Goal: Transaction & Acquisition: Purchase product/service

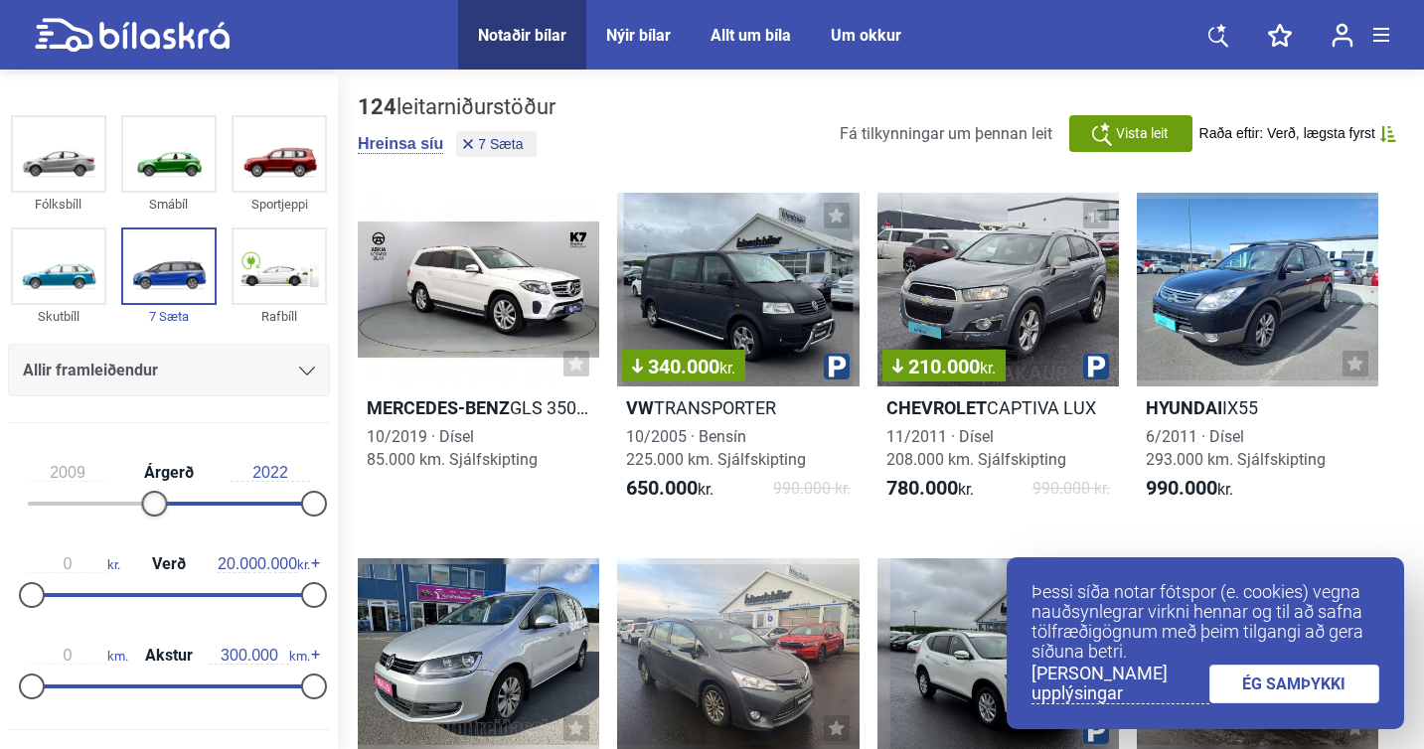
type input "2010"
drag, startPoint x: 32, startPoint y: 502, endPoint x: 165, endPoint y: 493, distance: 133.5
click at [165, 493] on div at bounding box center [167, 504] width 26 height 26
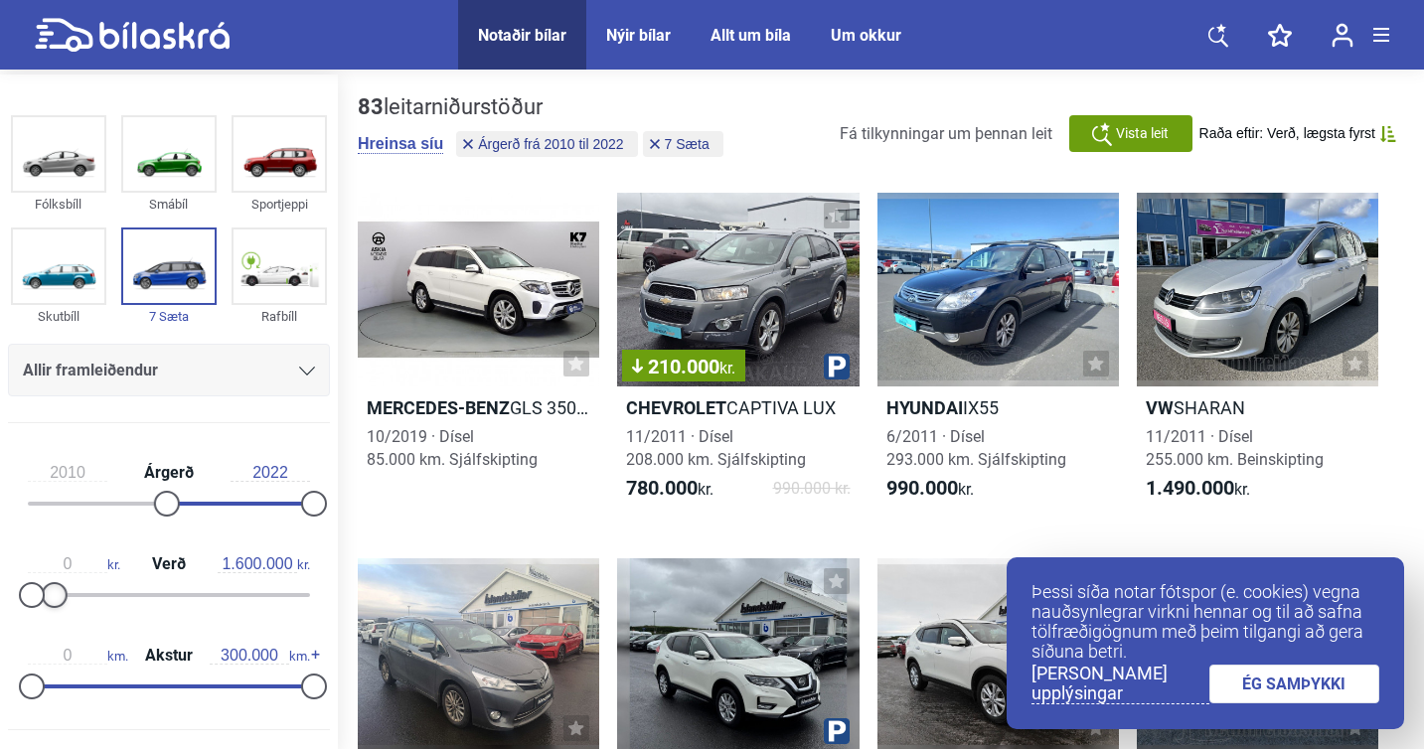
drag, startPoint x: 308, startPoint y: 600, endPoint x: 55, endPoint y: 607, distance: 253.5
click at [55, 607] on div at bounding box center [55, 595] width 26 height 26
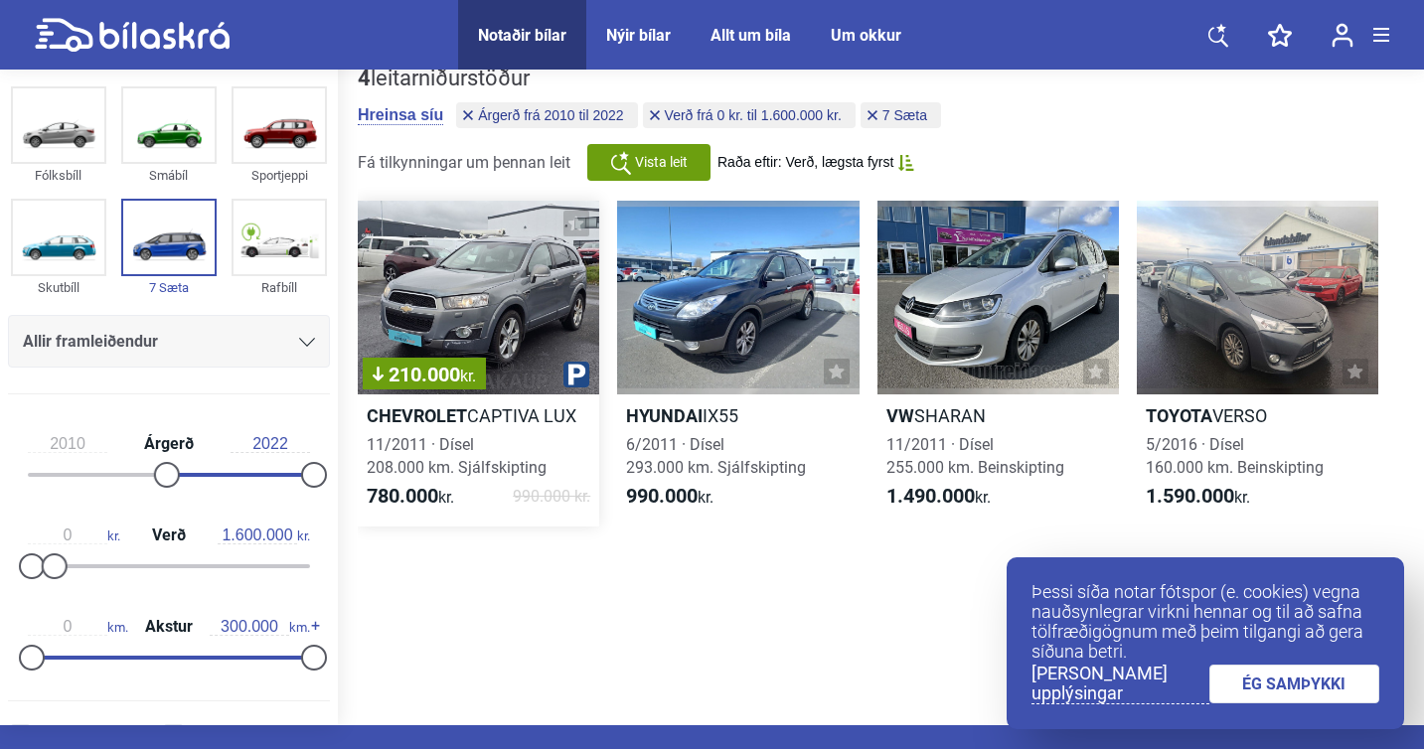
scroll to position [9, 0]
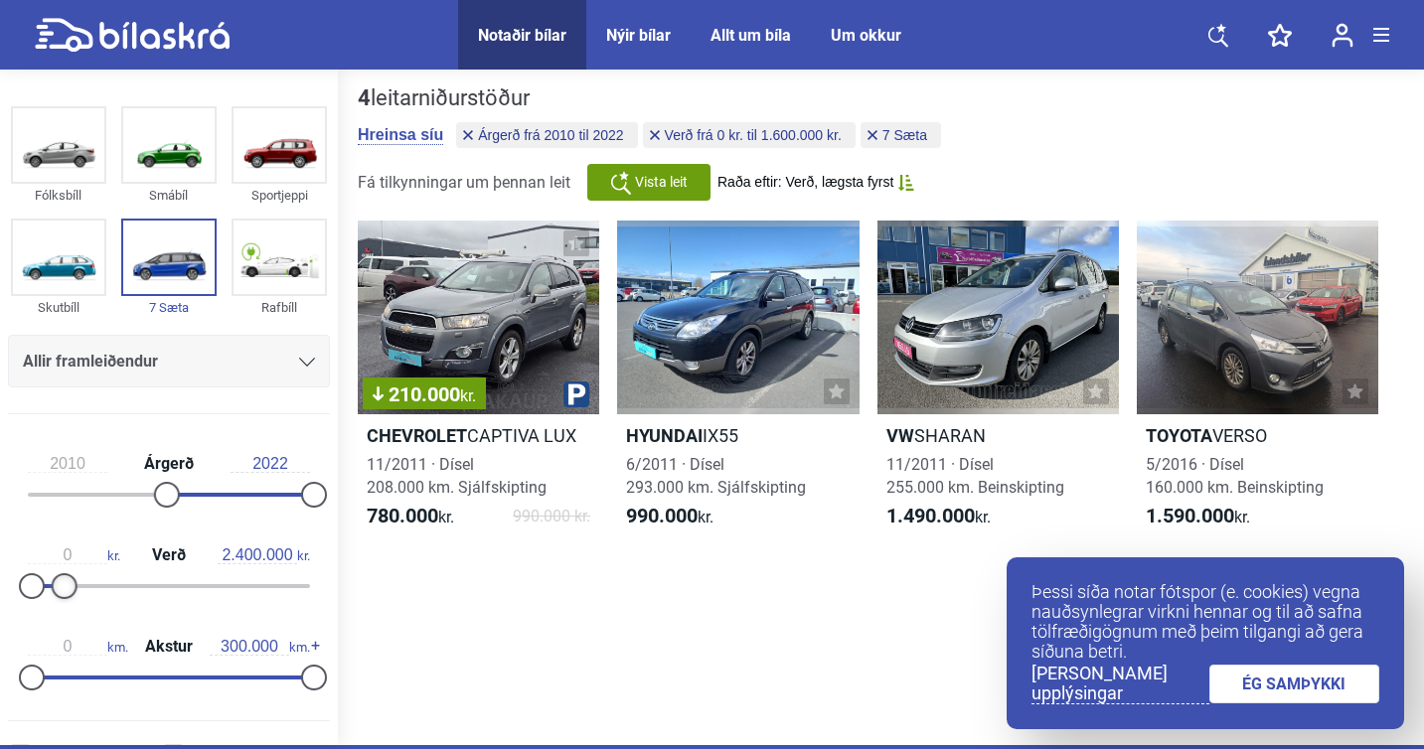
type input "2.500.000"
drag, startPoint x: 56, startPoint y: 593, endPoint x: 69, endPoint y: 592, distance: 13.0
click at [69, 592] on div at bounding box center [68, 586] width 26 height 26
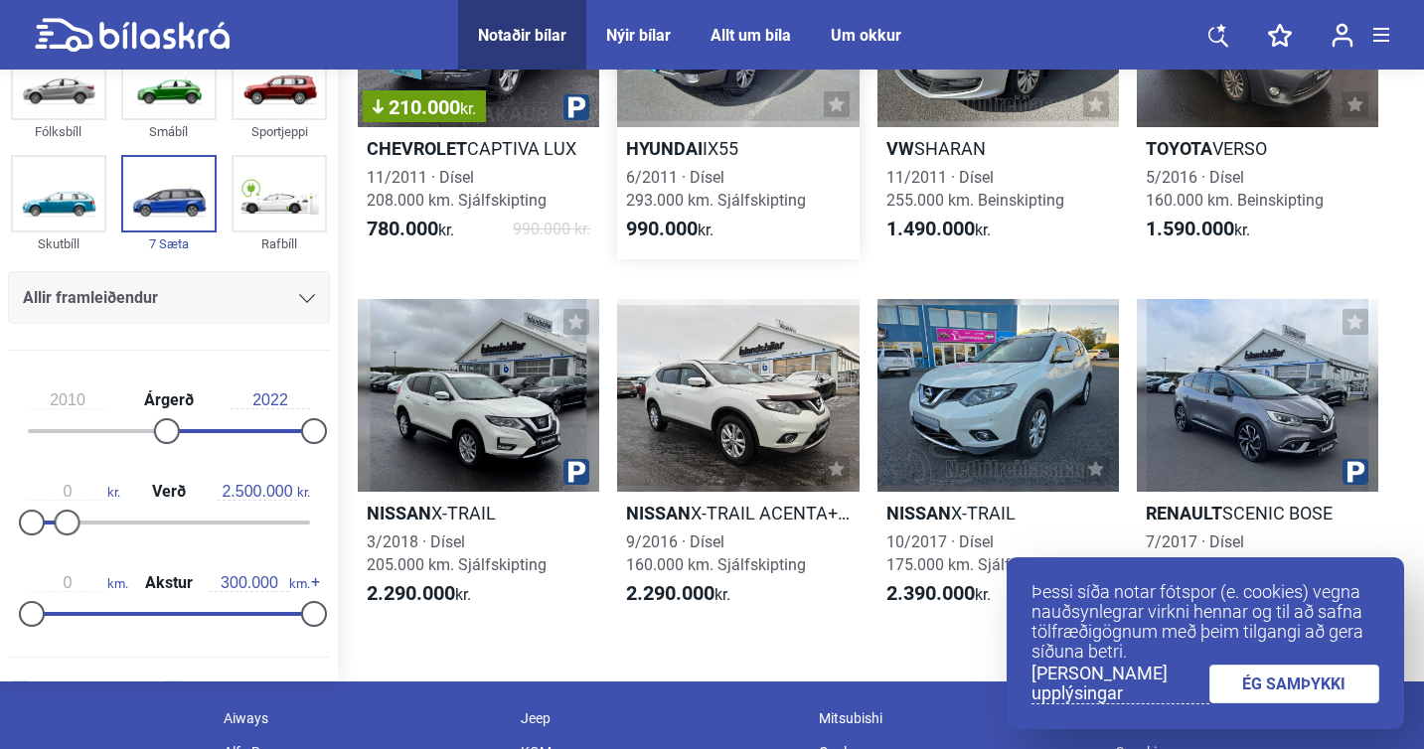
scroll to position [299, 0]
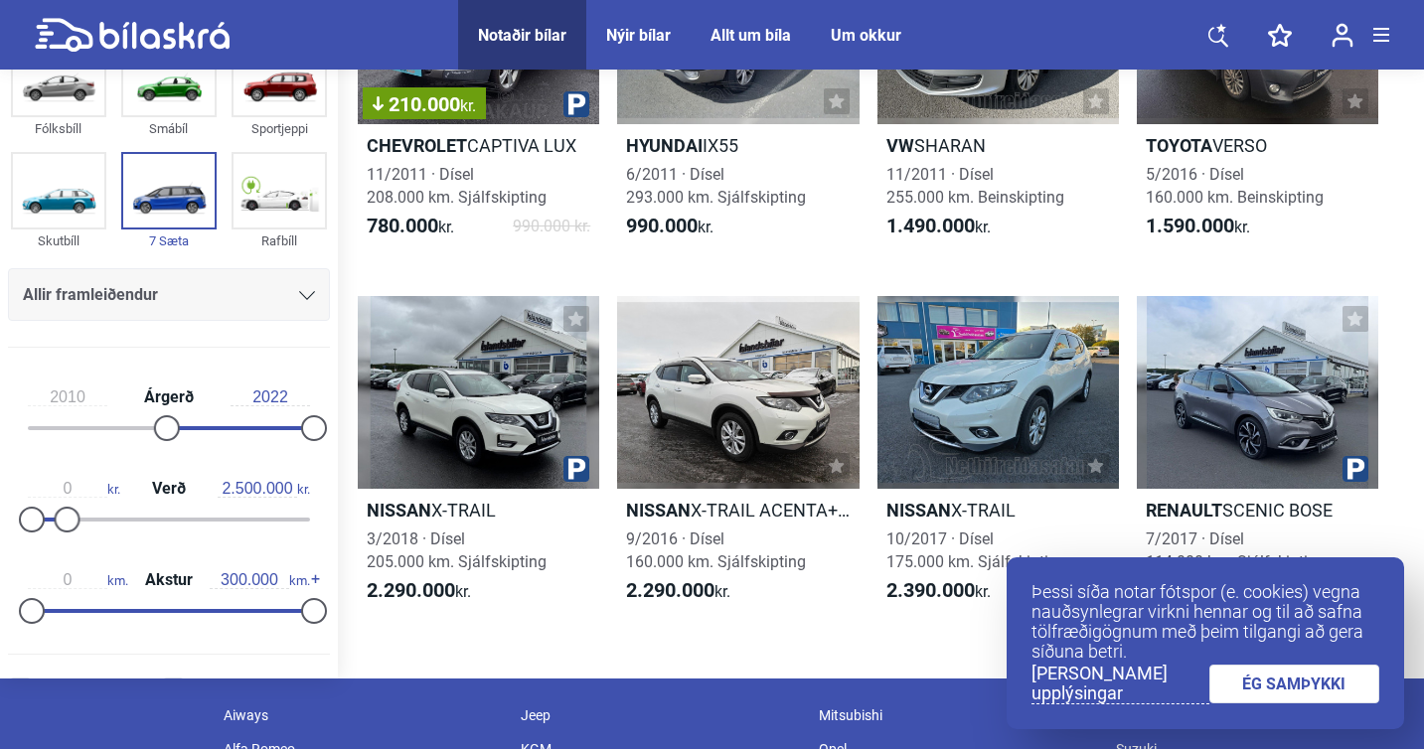
click at [1269, 675] on link "ÉG SAMÞYKKI" at bounding box center [1295, 684] width 171 height 39
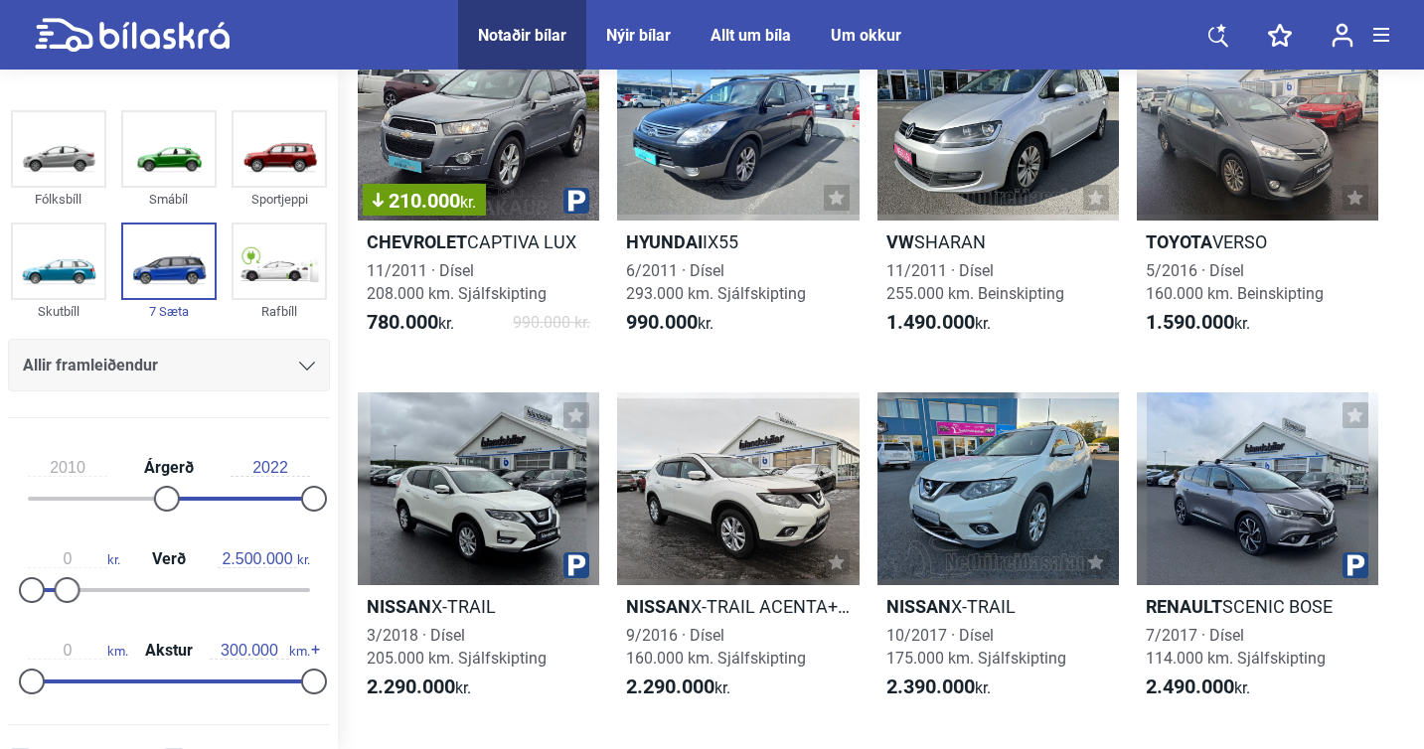
scroll to position [201, 0]
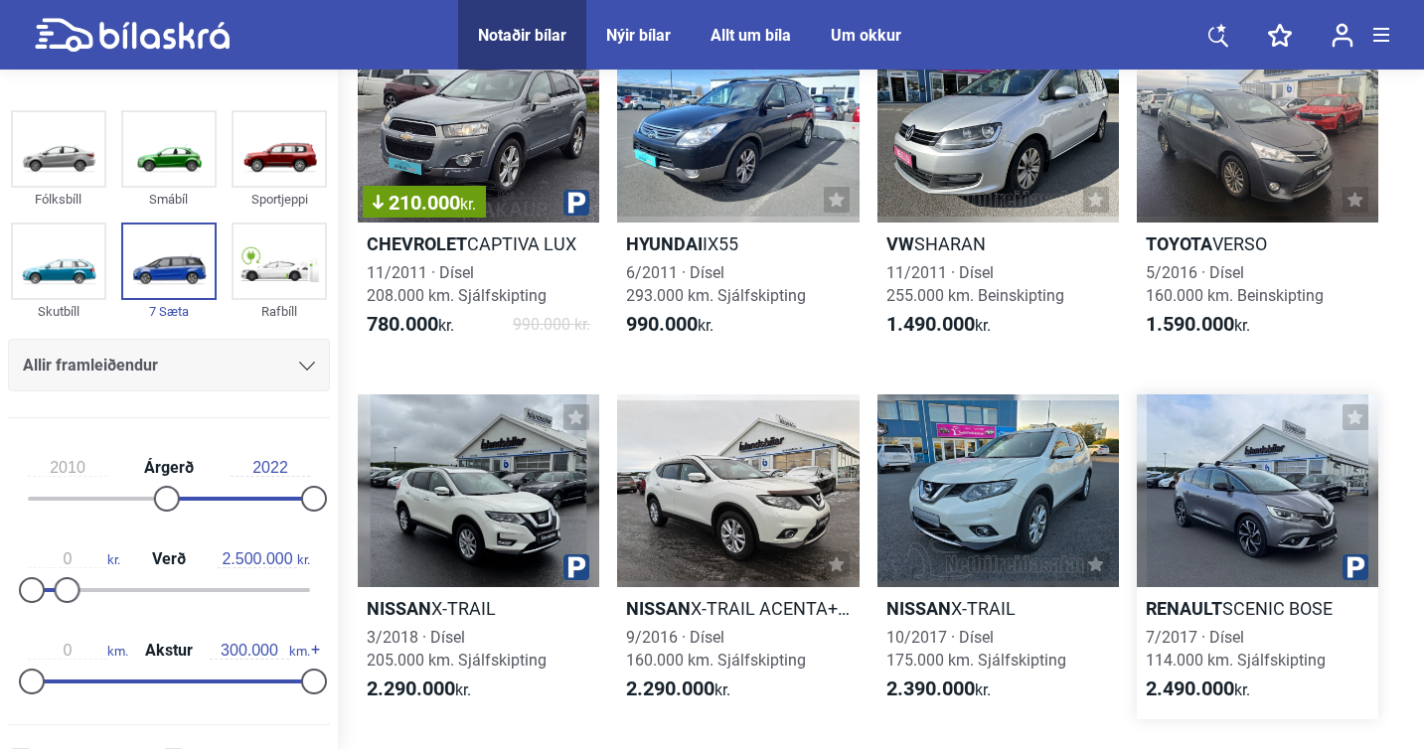
click at [1230, 609] on h2 "Renault SCENIC BOSE" at bounding box center [1258, 608] width 242 height 23
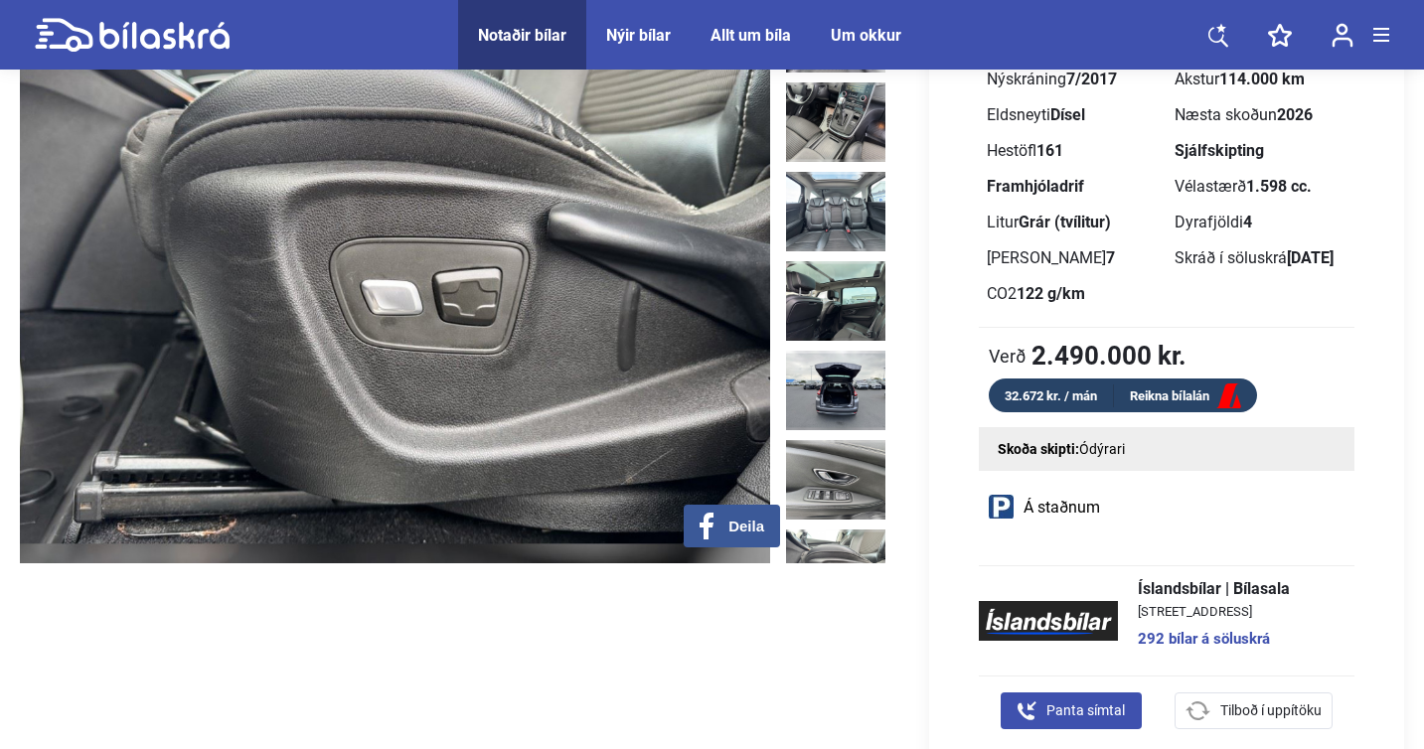
scroll to position [1284, 0]
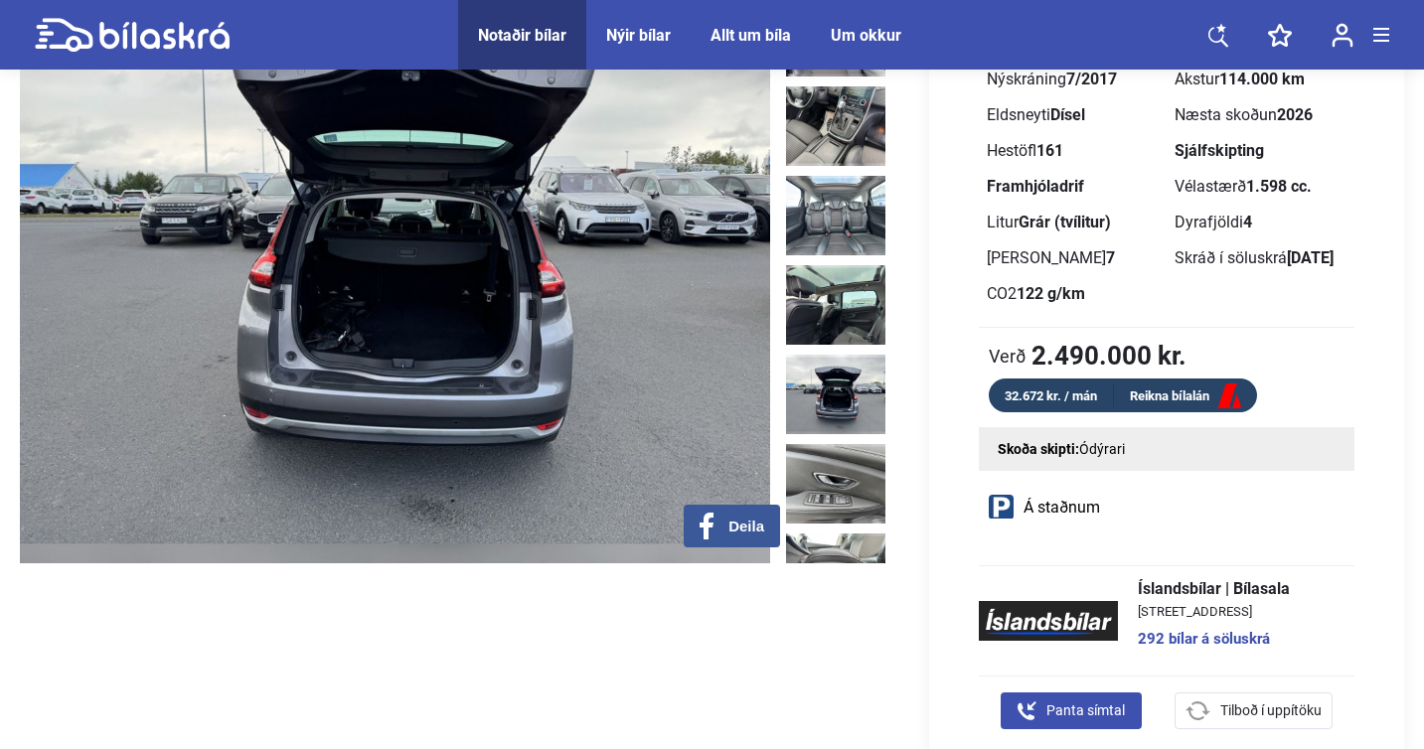
click at [825, 355] on img at bounding box center [835, 395] width 99 height 80
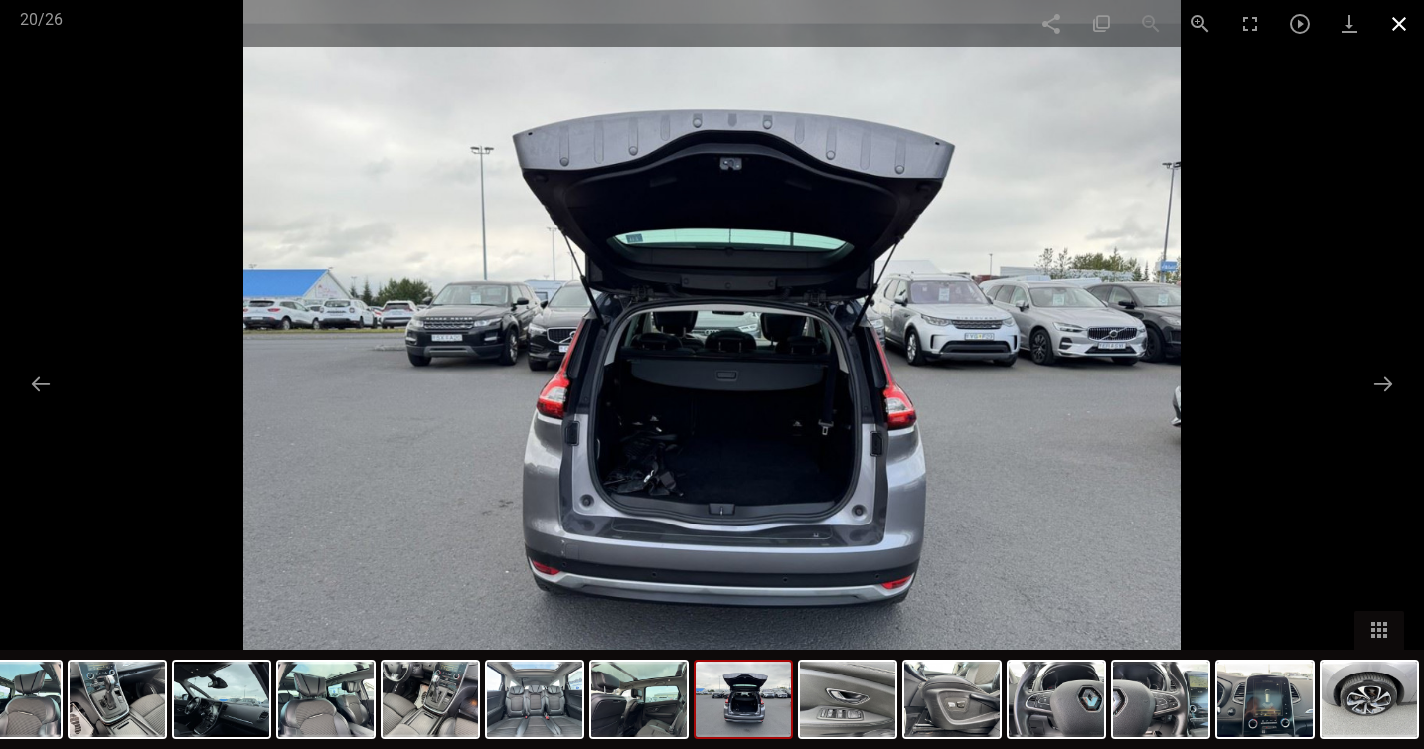
click at [1395, 29] on span at bounding box center [1400, 23] width 50 height 47
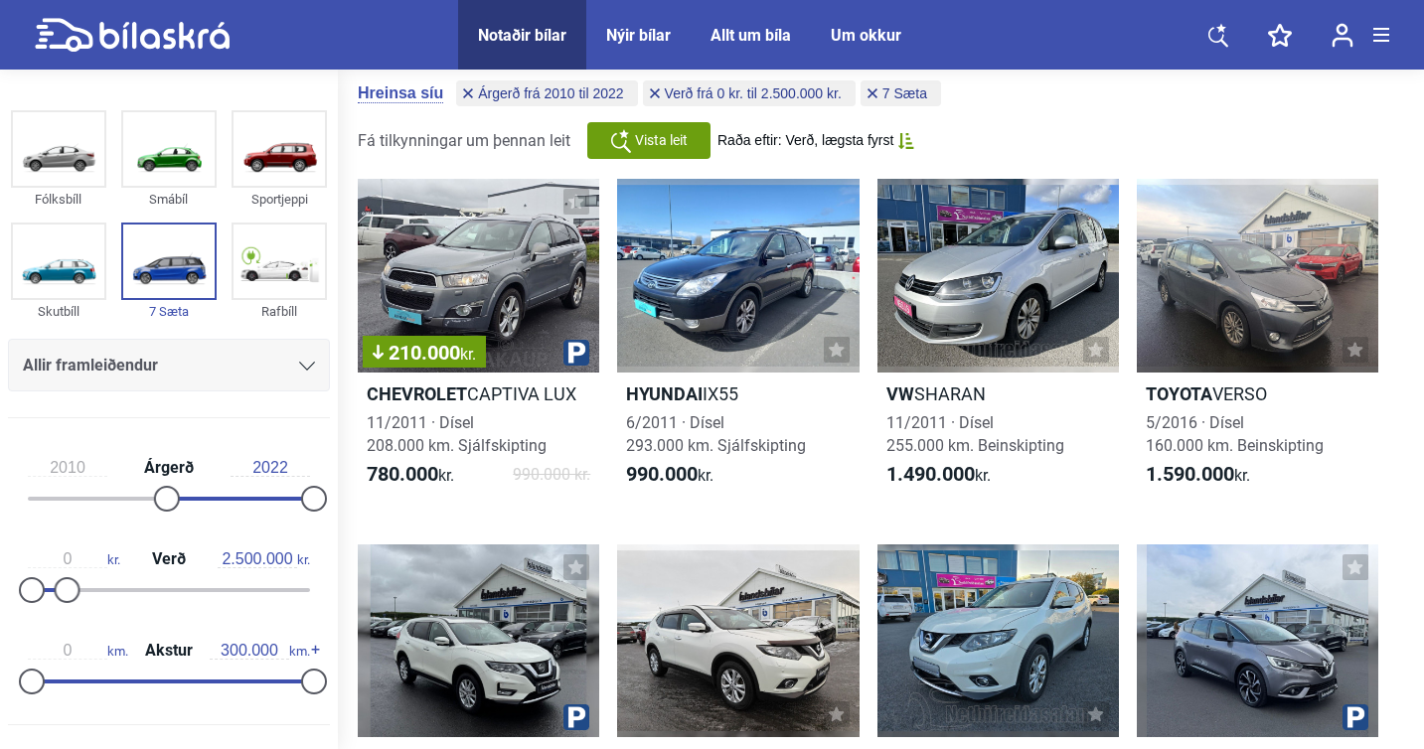
scroll to position [9, 0]
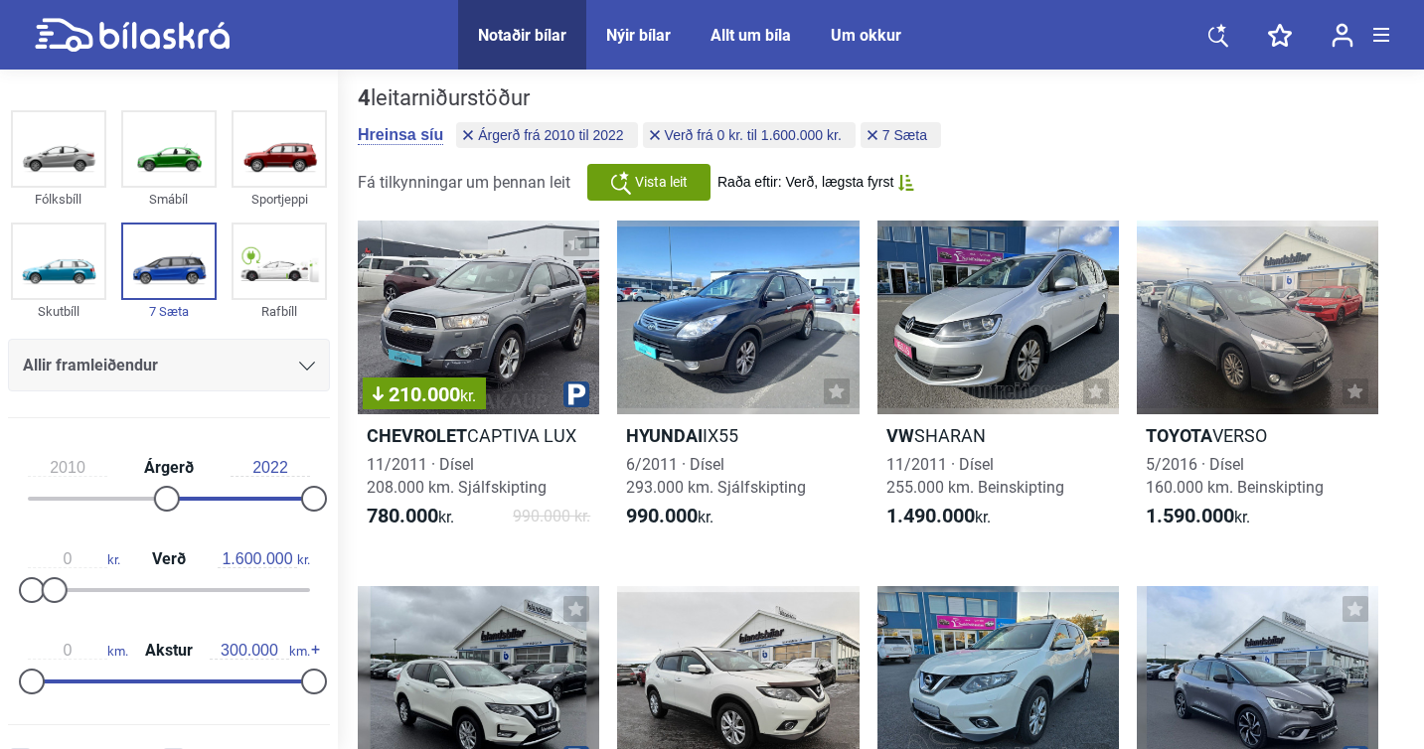
type input "20.000.000"
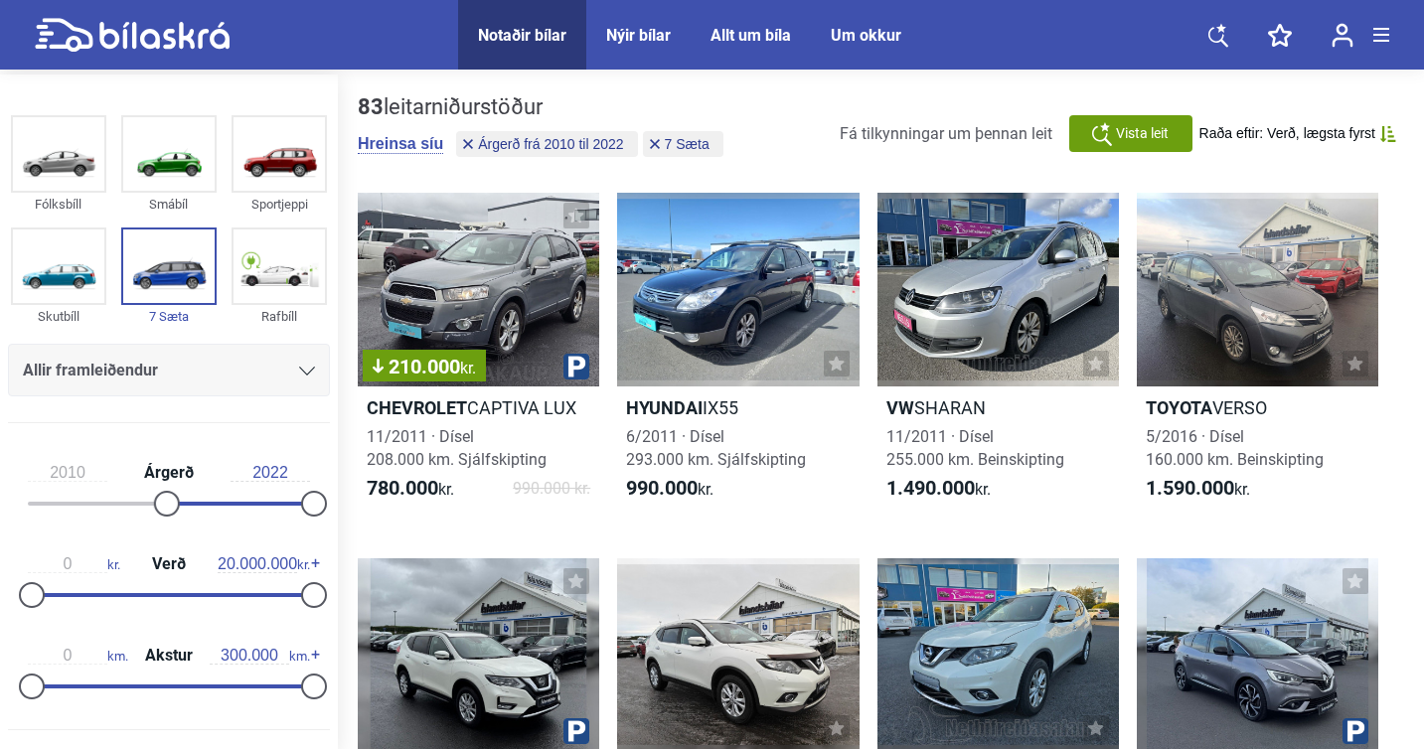
type input "1999"
